Goal: Navigation & Orientation: Understand site structure

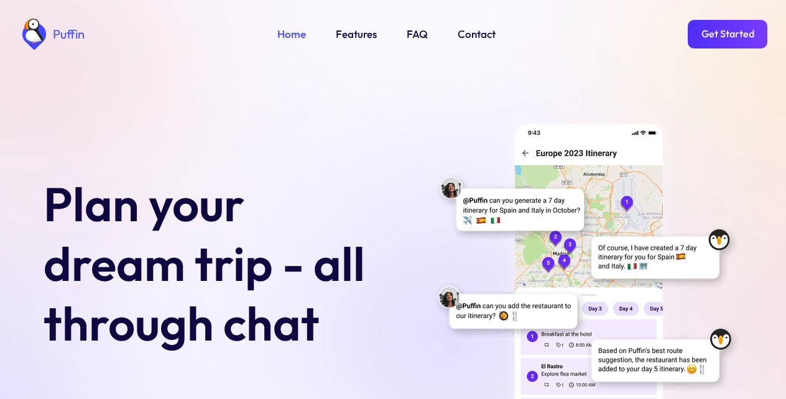
click at [724, 33] on link "Get Started" at bounding box center [728, 34] width 80 height 29
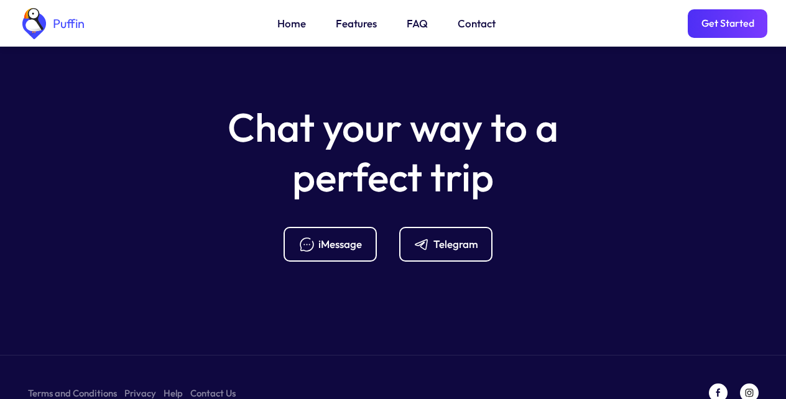
scroll to position [4929, 0]
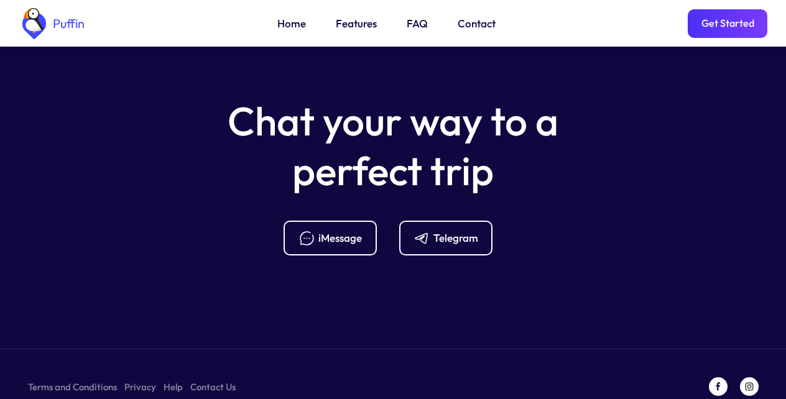
click at [414, 25] on link "FAQ" at bounding box center [417, 24] width 21 height 16
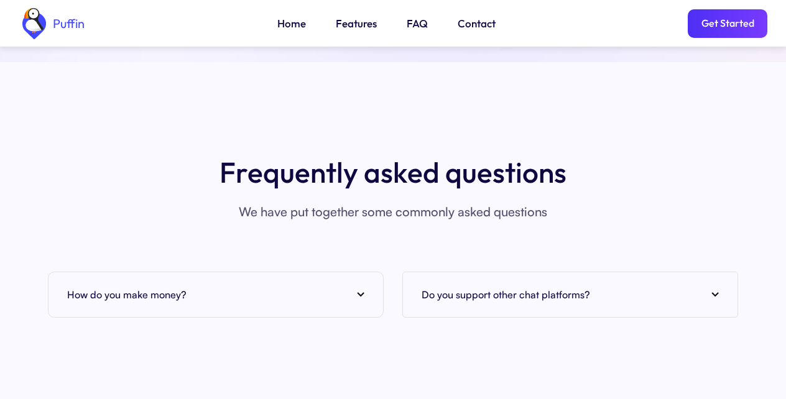
scroll to position [4885, 0]
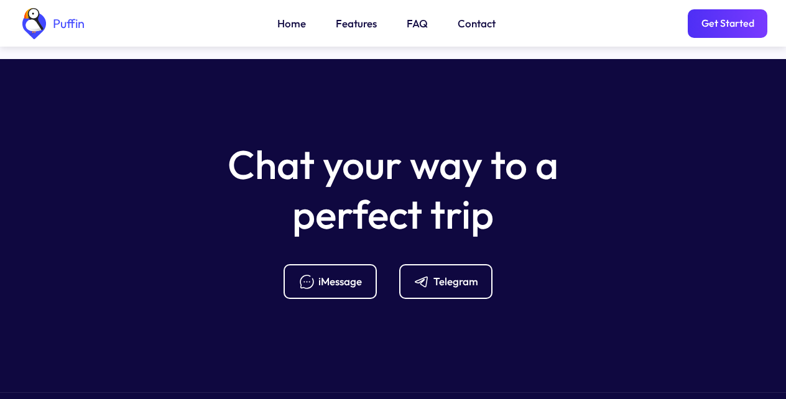
click at [351, 25] on link "Features" at bounding box center [356, 24] width 41 height 16
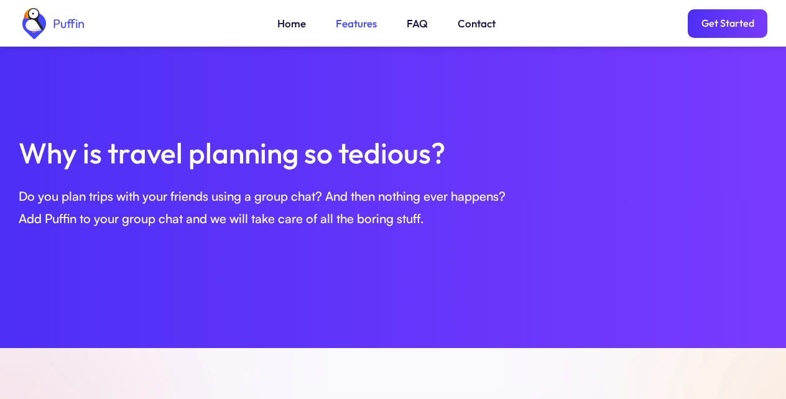
scroll to position [426, 0]
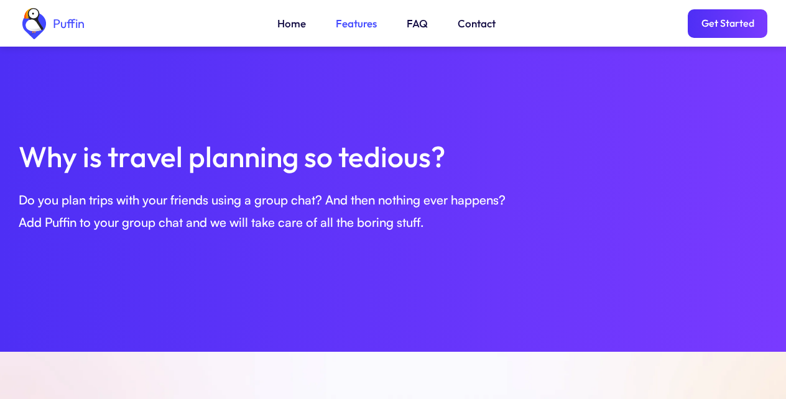
click at [724, 27] on link "Get Started" at bounding box center [728, 23] width 80 height 29
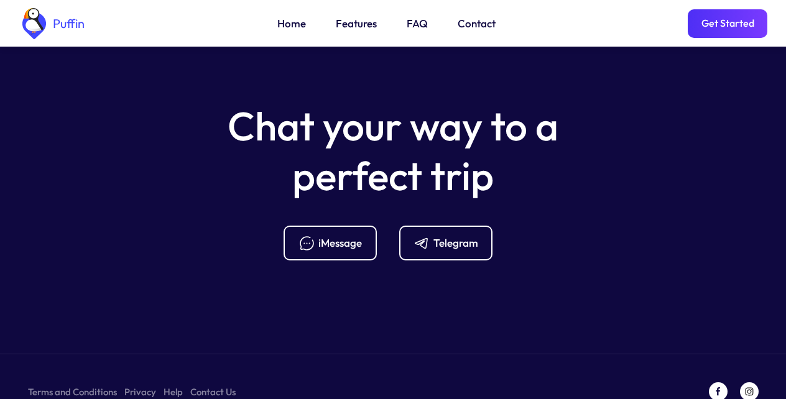
scroll to position [4929, 0]
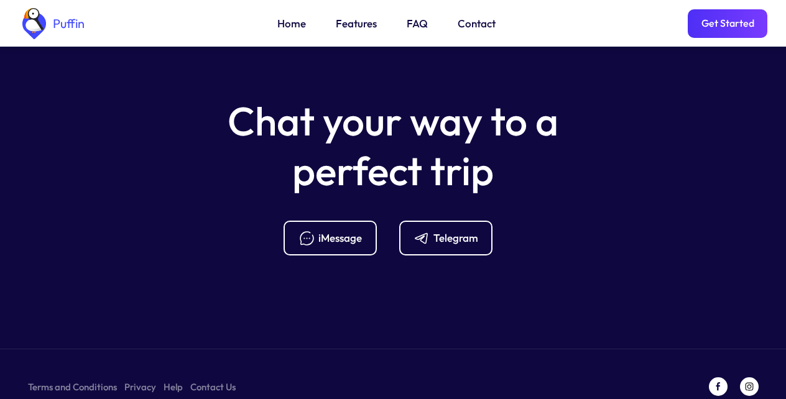
click at [67, 379] on link "Terms and Conditions" at bounding box center [72, 387] width 89 height 16
